Goal: Information Seeking & Learning: Learn about a topic

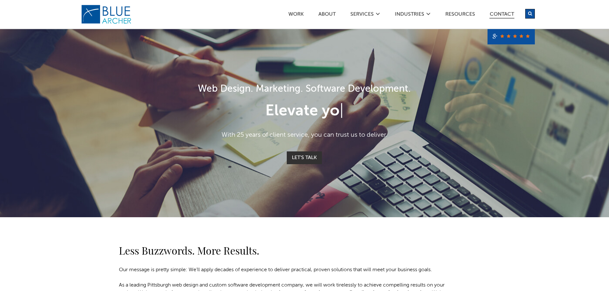
click at [506, 13] on link "Contact" at bounding box center [501, 15] width 25 height 7
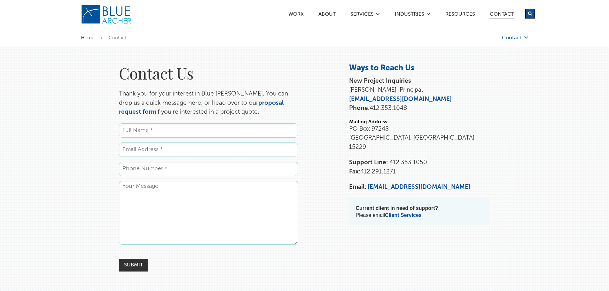
click at [514, 35] on link "Contact" at bounding box center [497, 37] width 64 height 5
click at [476, 76] on link "Training" at bounding box center [493, 78] width 58 height 13
